Goal: Task Accomplishment & Management: Manage account settings

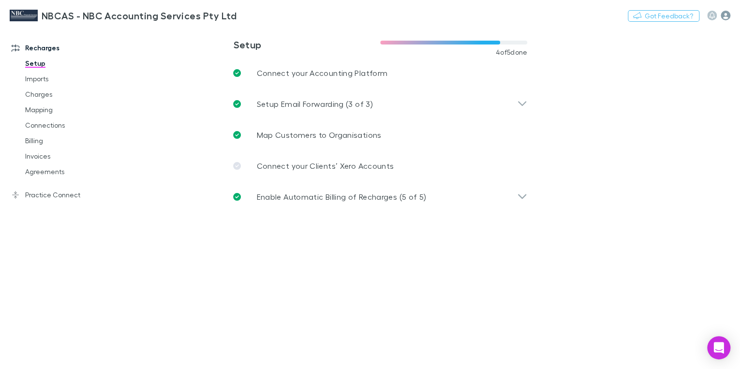
click at [729, 18] on icon "button" at bounding box center [726, 16] width 10 height 10
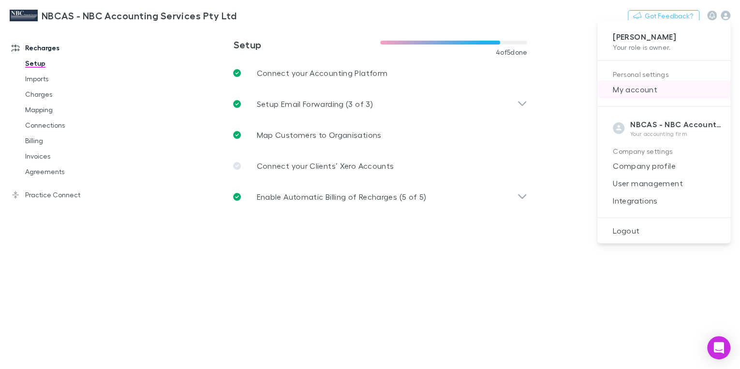
click at [631, 92] on span "My account" at bounding box center [664, 90] width 118 height 12
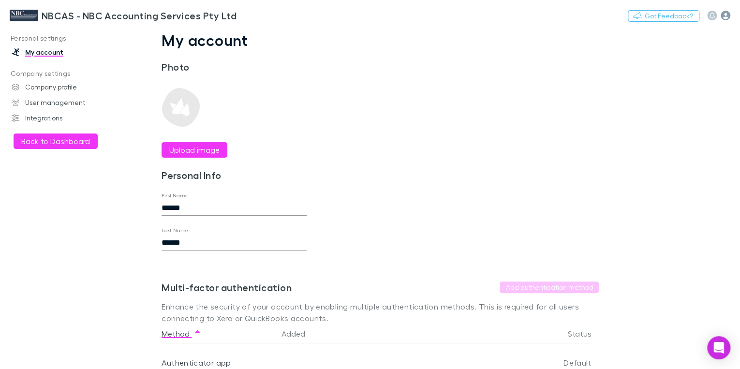
click at [725, 19] on icon "button" at bounding box center [726, 16] width 10 height 10
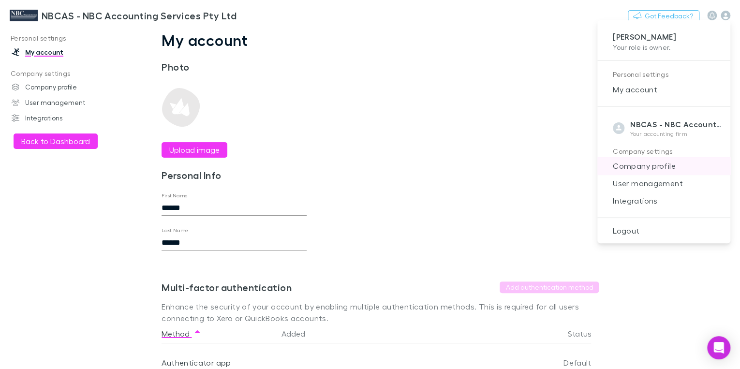
click at [658, 164] on span "Company profile" at bounding box center [664, 166] width 118 height 12
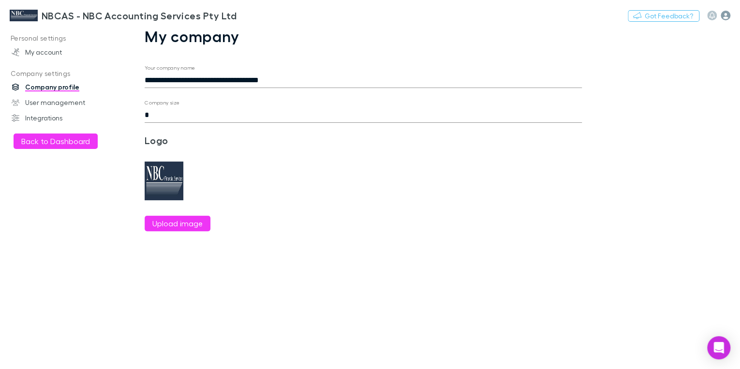
click at [727, 15] on icon "button" at bounding box center [726, 16] width 10 height 10
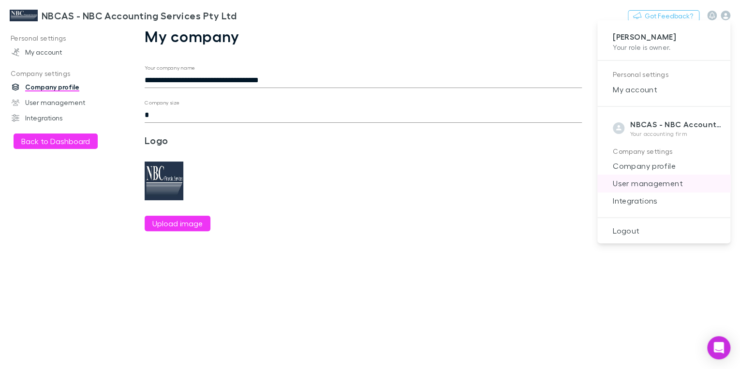
click at [658, 181] on span "User management" at bounding box center [664, 184] width 118 height 12
